Goal: Information Seeking & Learning: Learn about a topic

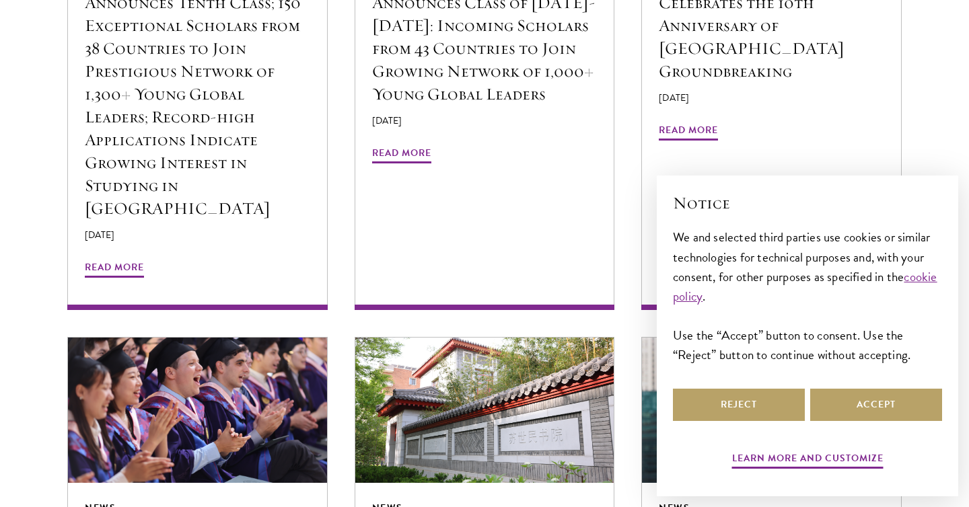
scroll to position [2368, 0]
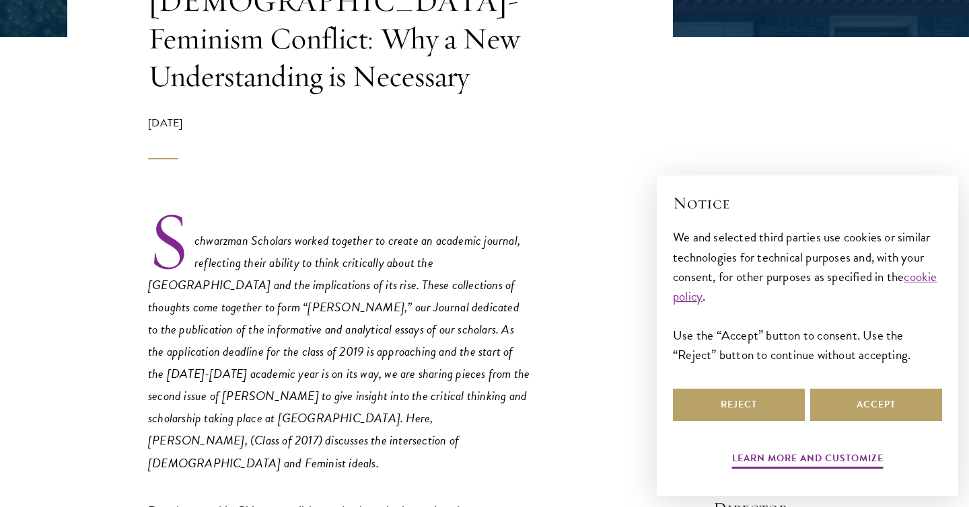
scroll to position [385, 0]
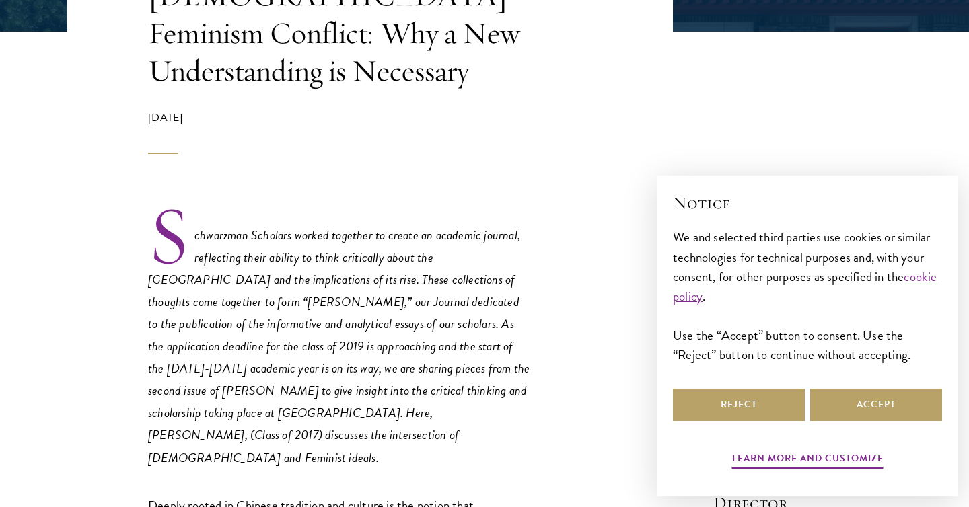
click at [443, 225] on em "Schwarzman Scholars worked together to create an academic journal, reflecting t…" at bounding box center [338, 345] width 381 height 241
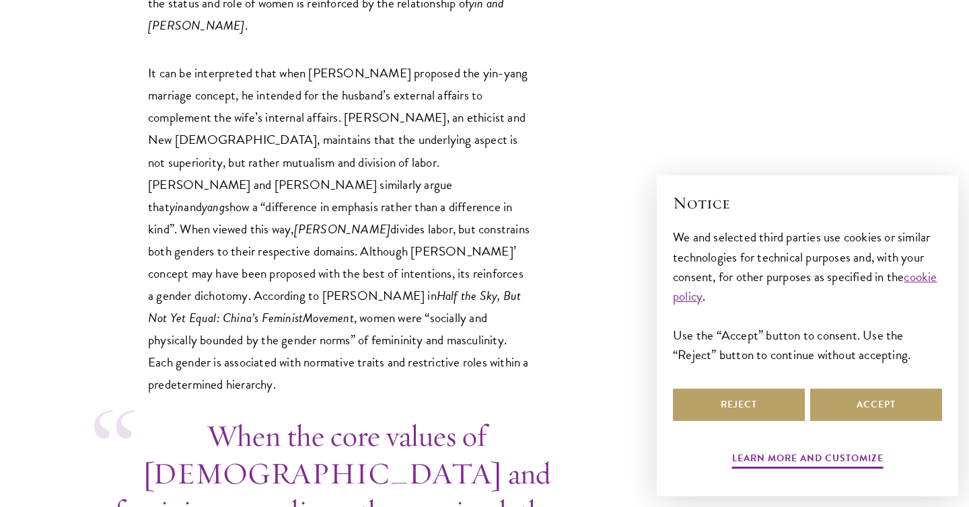
scroll to position [3380, 0]
